Goal: Complete application form

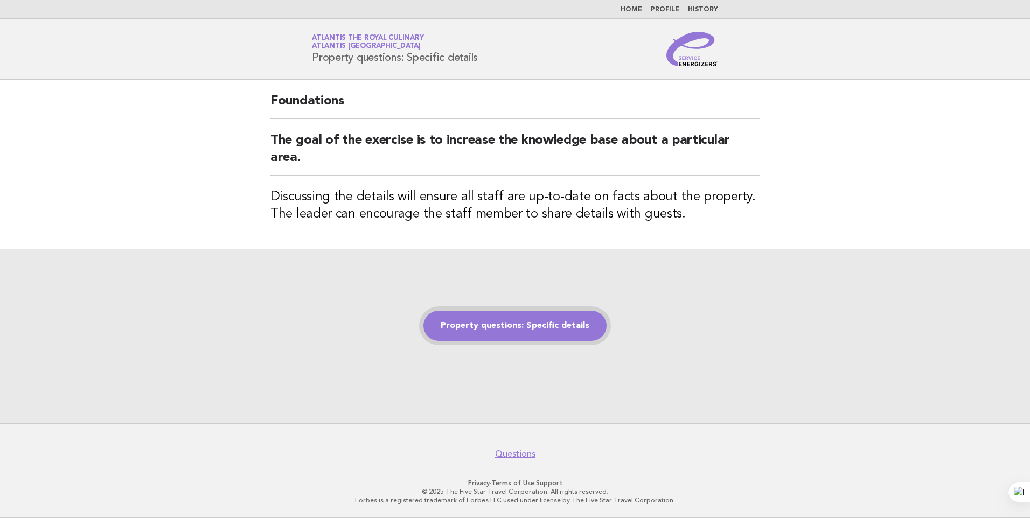
click at [556, 330] on link "Property questions: Specific details" at bounding box center [514, 326] width 183 height 30
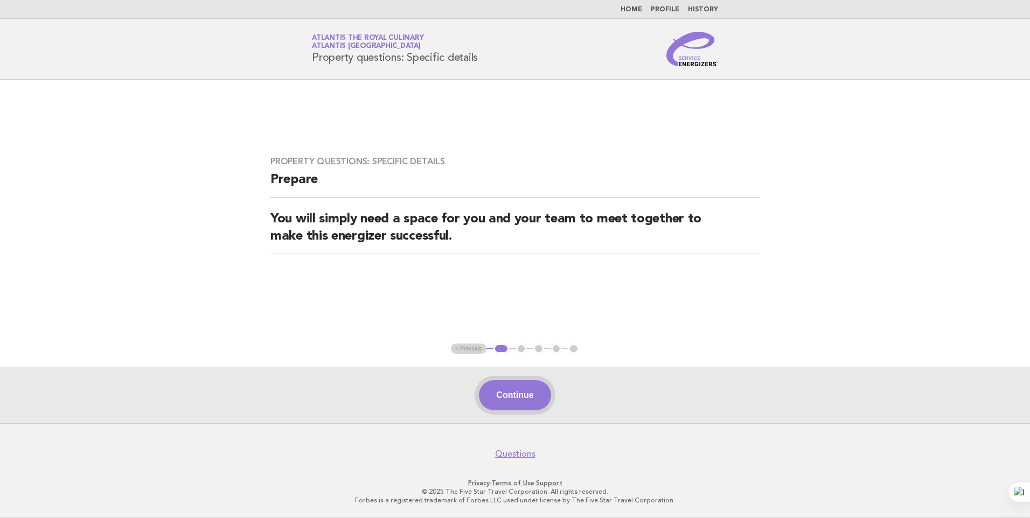
click at [508, 393] on button "Continue" at bounding box center [515, 395] width 72 height 30
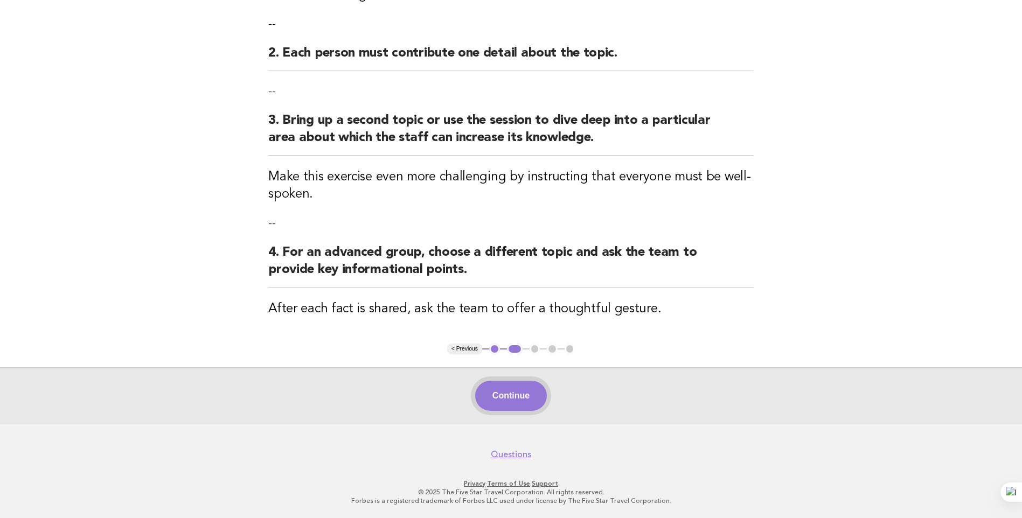
click at [530, 397] on button "Continue" at bounding box center [511, 396] width 72 height 30
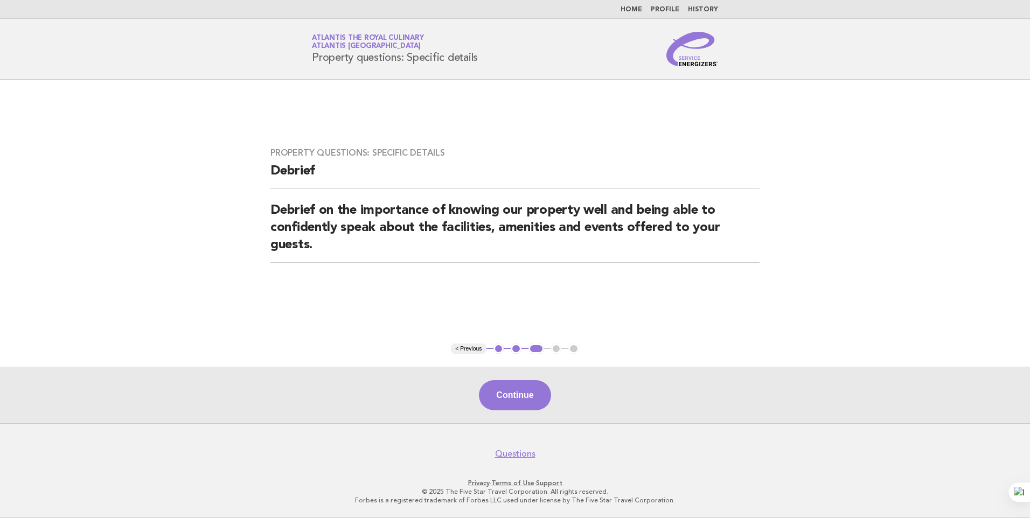
click at [539, 396] on button "Continue" at bounding box center [515, 395] width 72 height 30
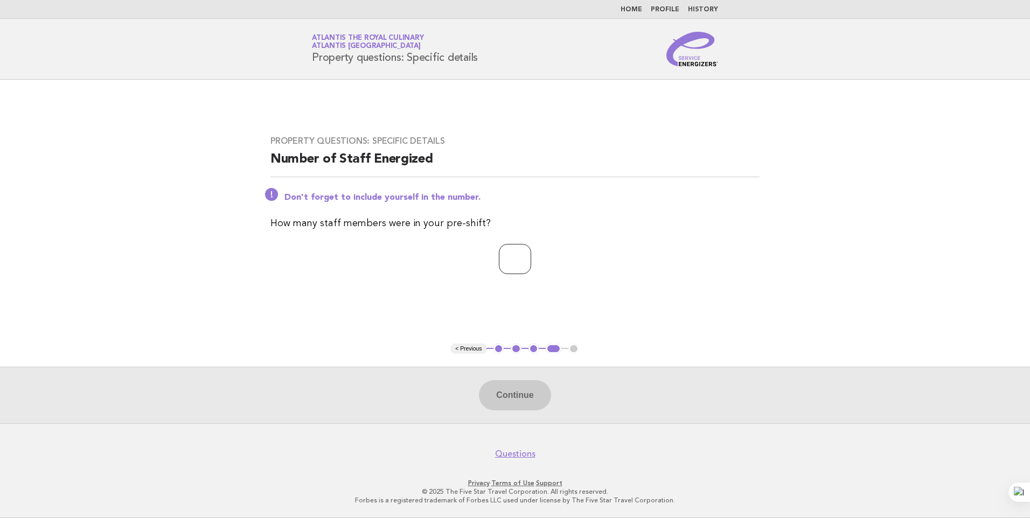
click at [499, 259] on input "number" at bounding box center [515, 259] width 32 height 30
type input "**"
click at [533, 392] on button "Continue" at bounding box center [515, 395] width 72 height 30
